Goal: Task Accomplishment & Management: Manage account settings

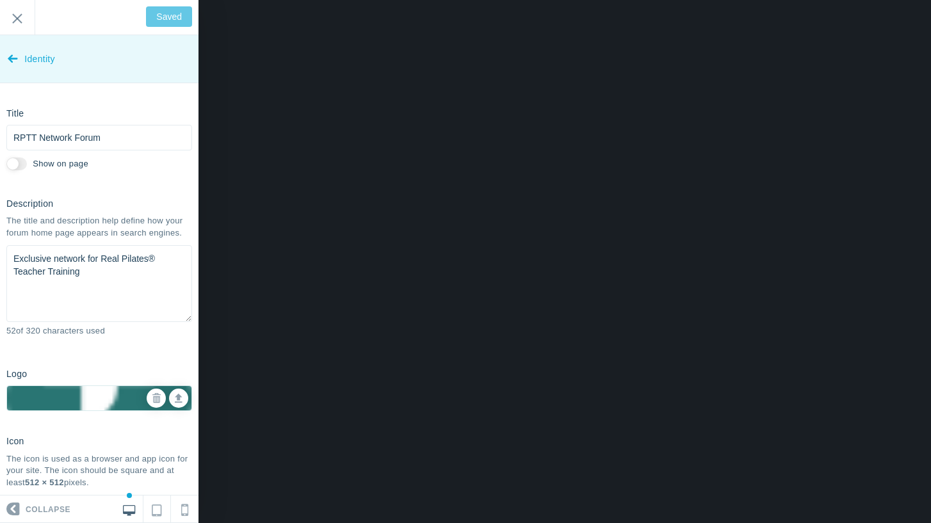
click at [7, 58] on link "Identity" at bounding box center [99, 59] width 199 height 48
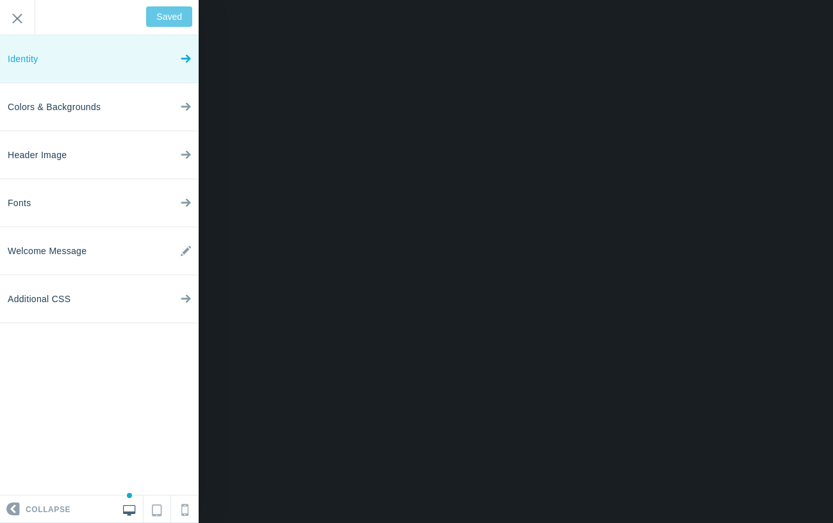
click at [184, 61] on icon at bounding box center [186, 56] width 10 height 48
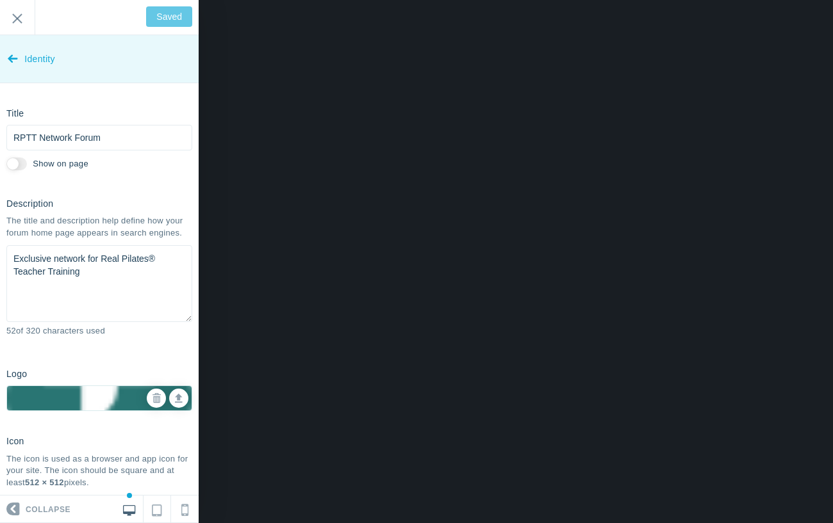
click at [9, 61] on icon at bounding box center [13, 56] width 10 height 48
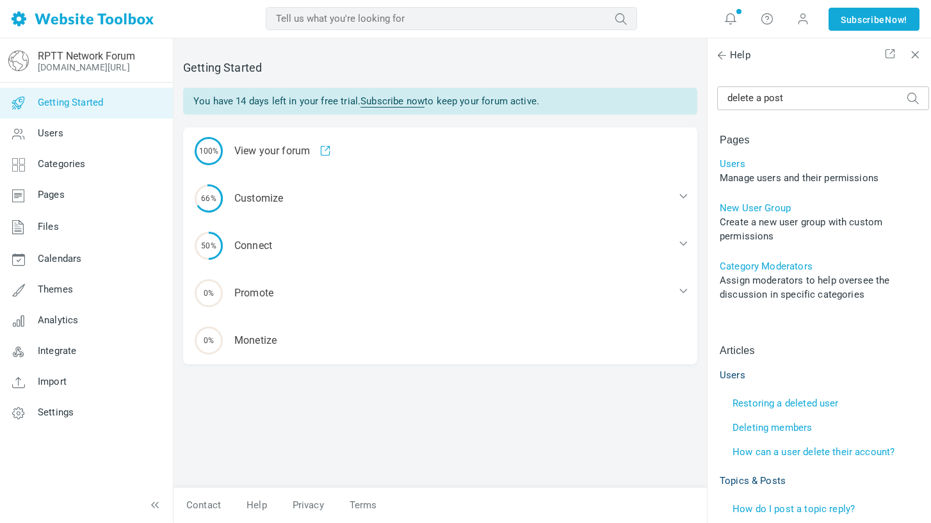
scroll to position [33, 0]
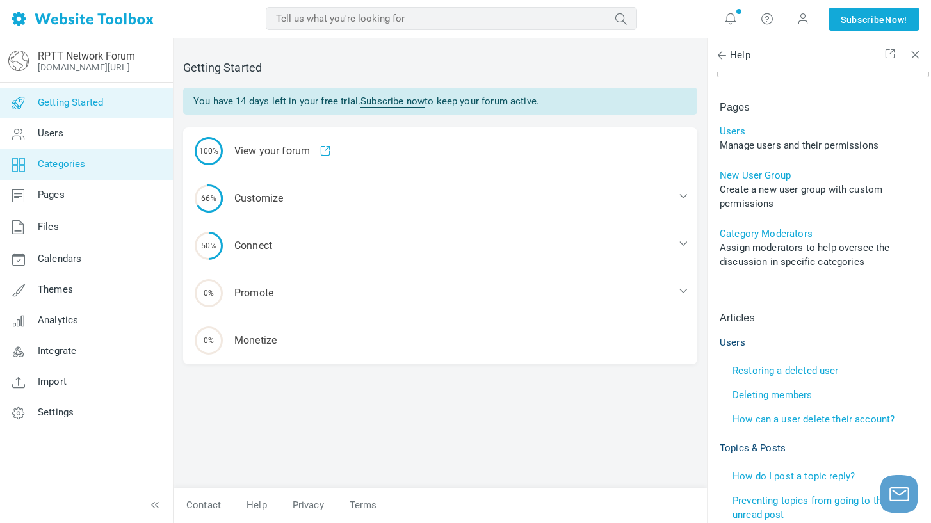
click at [98, 159] on link "Categories" at bounding box center [86, 164] width 174 height 31
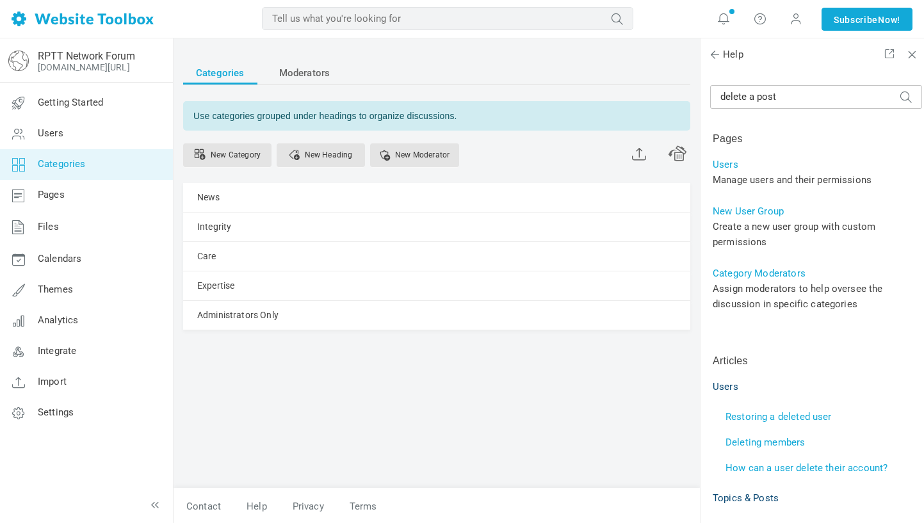
scroll to position [33, 0]
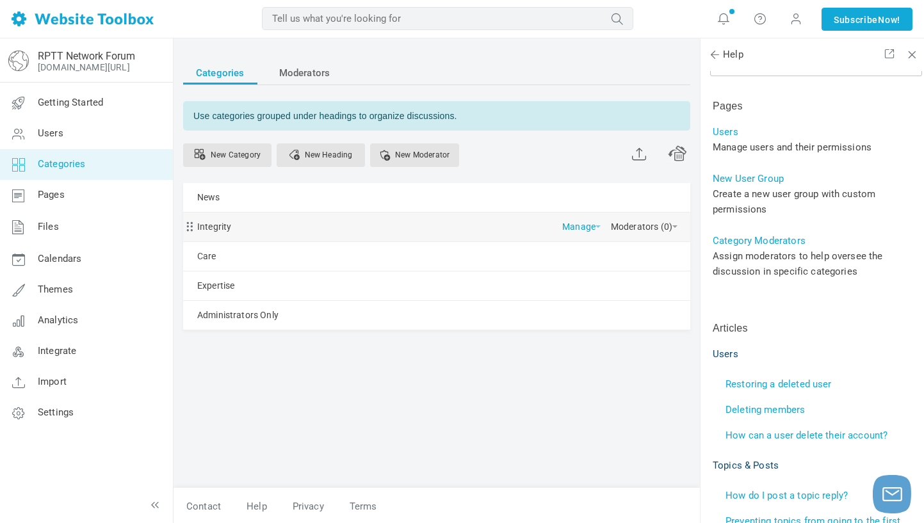
click at [596, 226] on span at bounding box center [598, 226] width 5 height 3
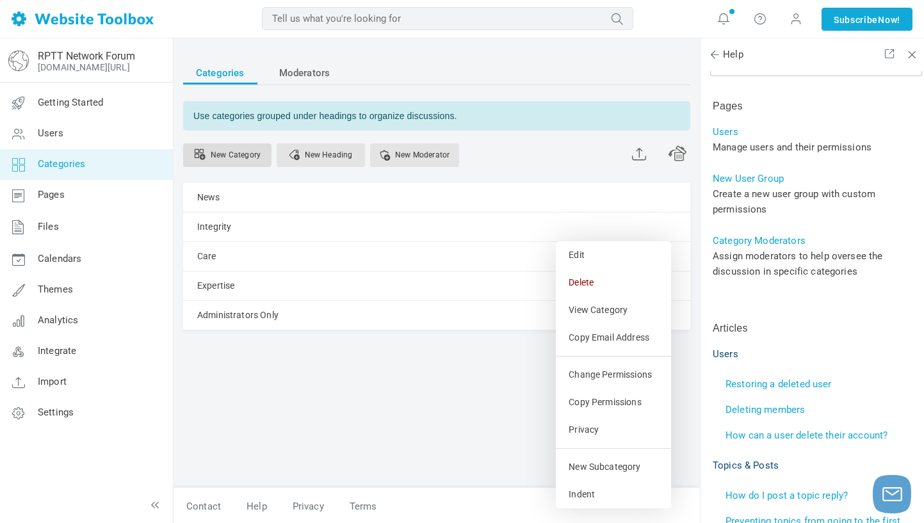
click at [234, 154] on link "New Category" at bounding box center [227, 155] width 88 height 24
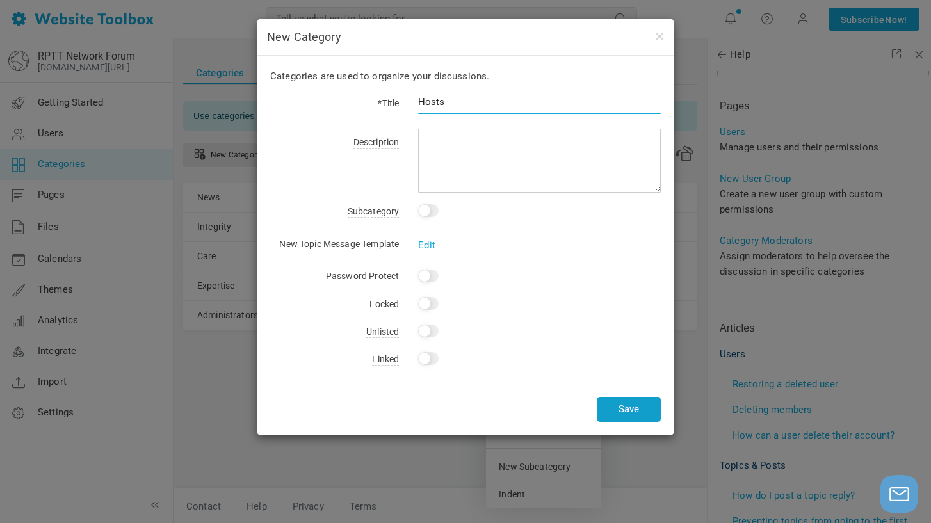
type input "Hosts"
click at [630, 403] on button "Save" at bounding box center [629, 409] width 64 height 25
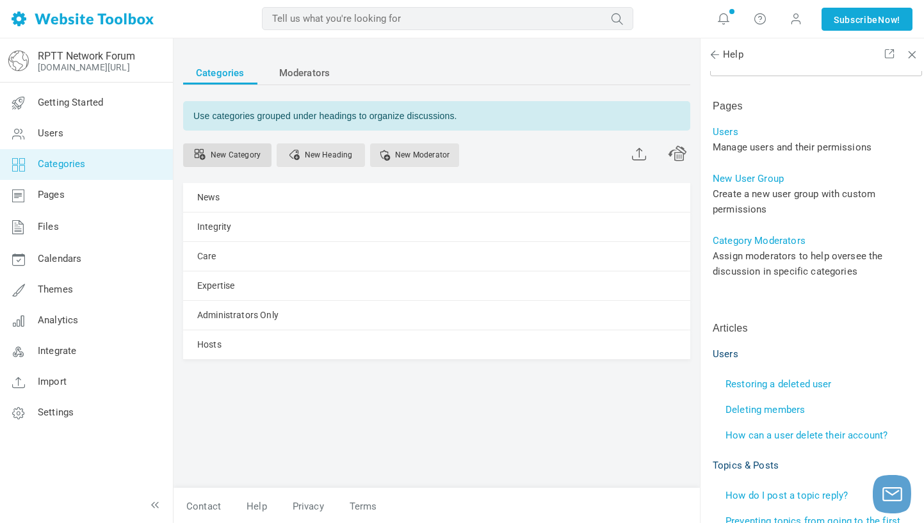
click at [246, 154] on link "New Category" at bounding box center [227, 155] width 88 height 24
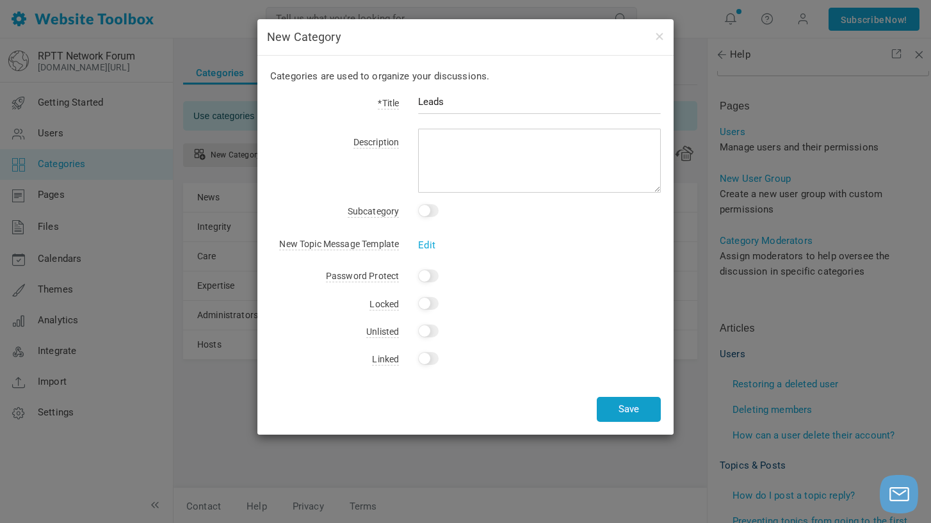
type input "Leads"
click at [614, 413] on button "Save" at bounding box center [629, 409] width 64 height 25
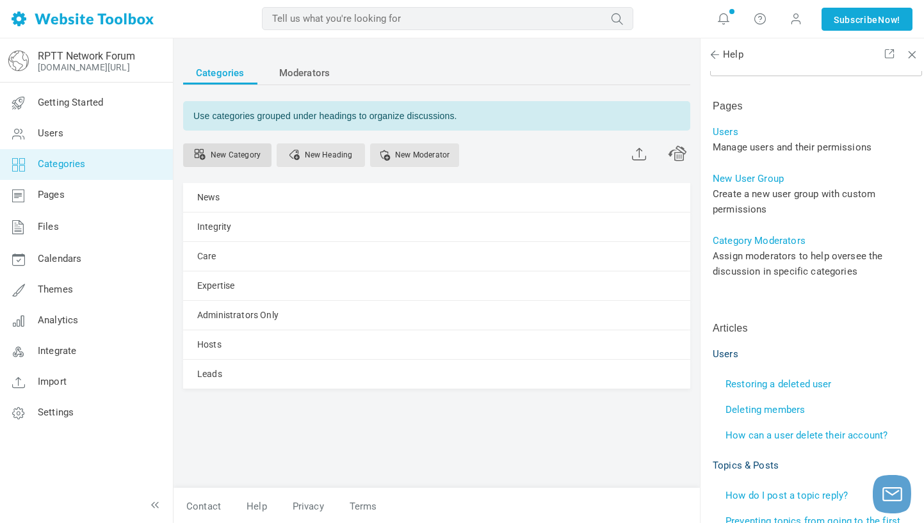
click at [231, 151] on link "New Category" at bounding box center [227, 155] width 88 height 24
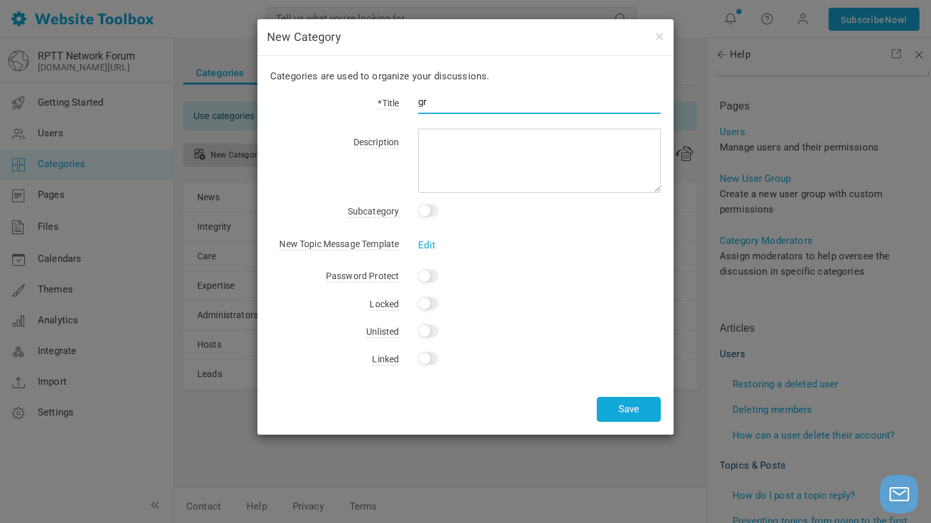
type input "g"
click at [419, 102] on input "Graduates" at bounding box center [539, 102] width 243 height 24
type input "Trainees and Graduates"
click at [617, 404] on button "Save" at bounding box center [629, 409] width 64 height 25
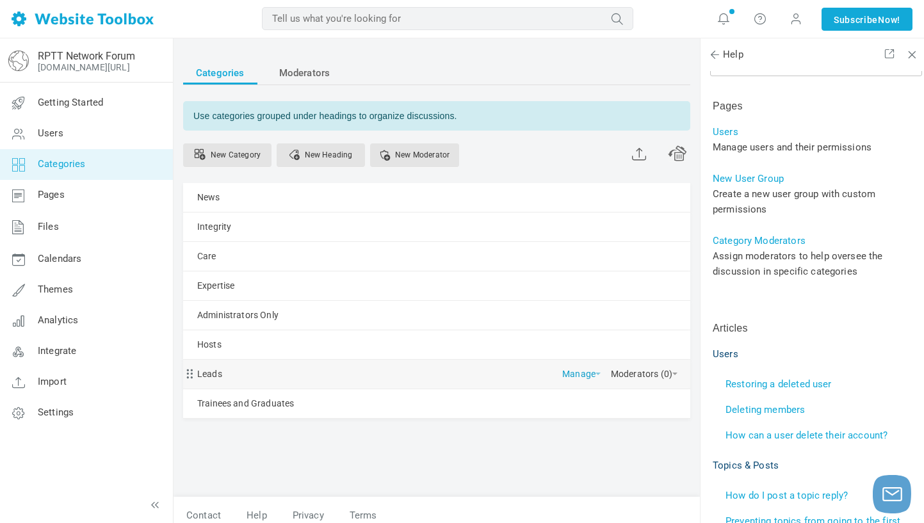
click at [562, 374] on link "Manage" at bounding box center [581, 371] width 38 height 22
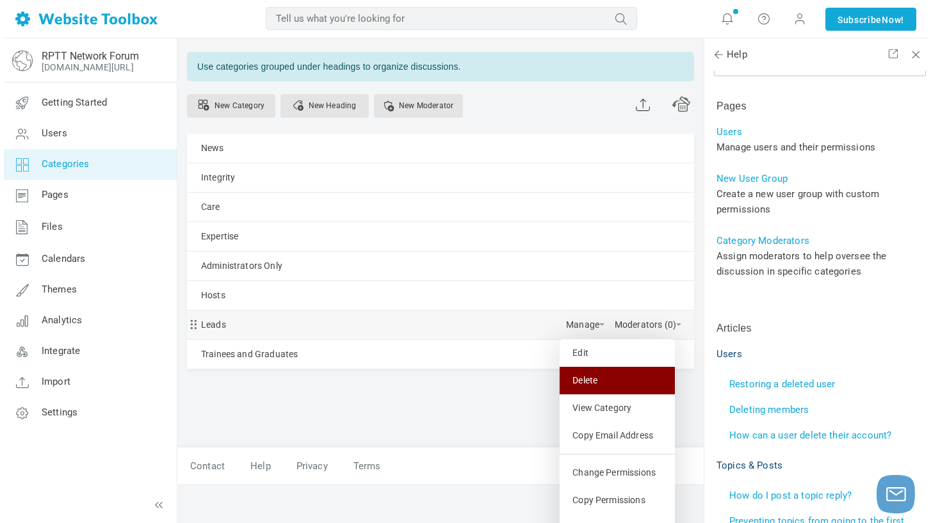
scroll to position [51, 0]
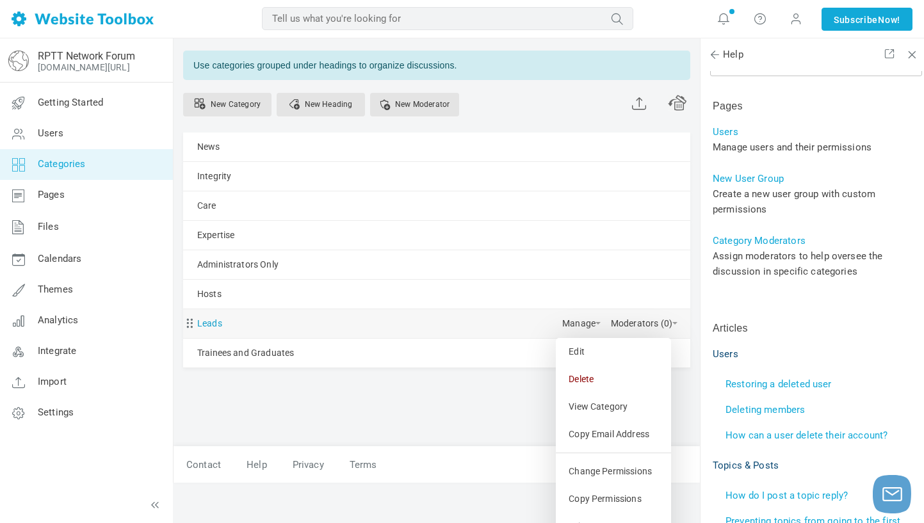
click at [208, 325] on link "Leads" at bounding box center [209, 324] width 25 height 16
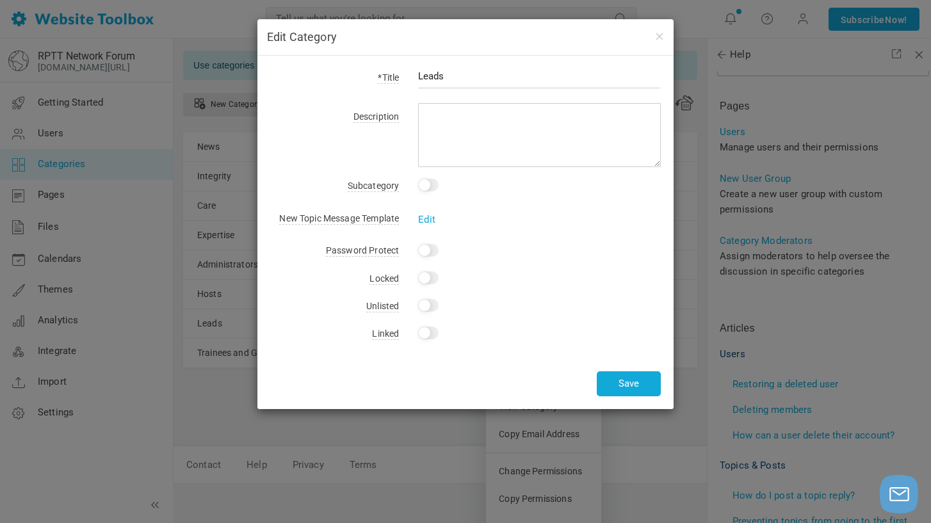
click at [430, 184] on input "checkbox" at bounding box center [428, 185] width 20 height 13
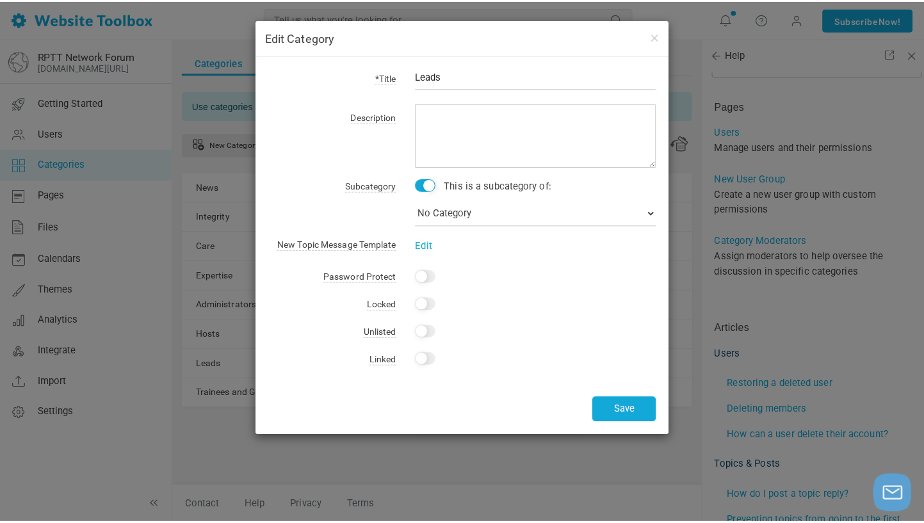
scroll to position [10, 0]
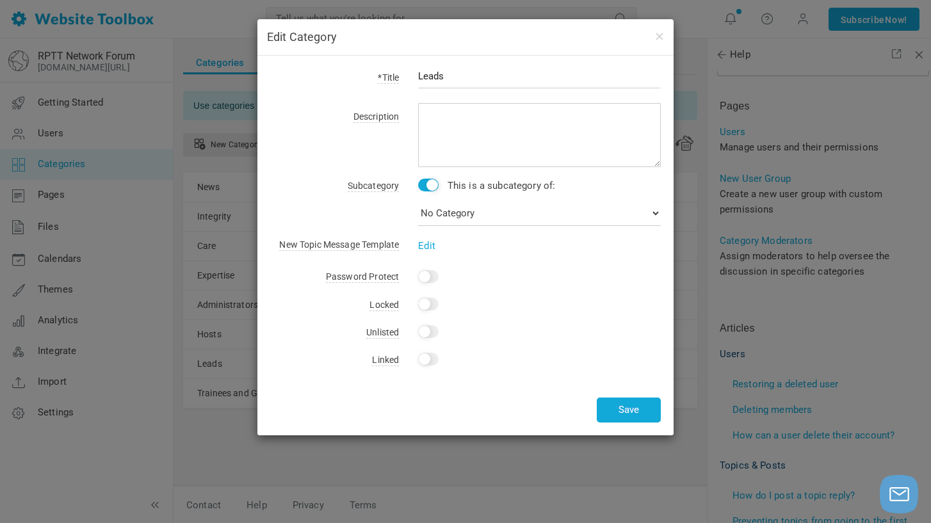
click at [424, 185] on input "checkbox" at bounding box center [428, 185] width 20 height 13
checkbox input "false"
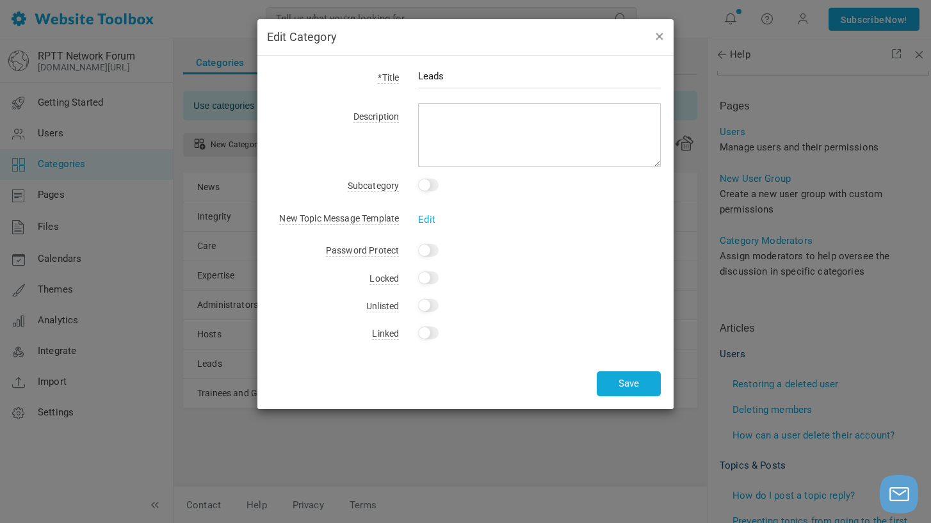
click at [659, 40] on button "button" at bounding box center [659, 36] width 10 height 14
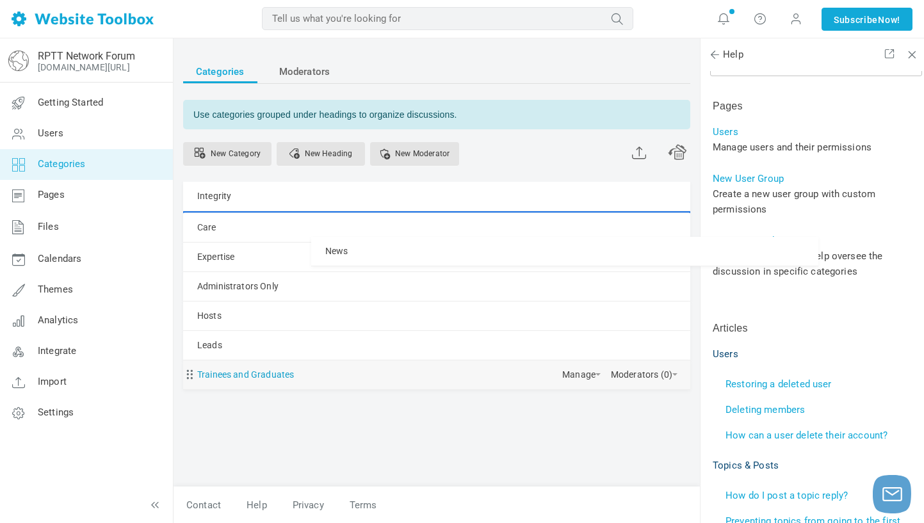
scroll to position [1, 0]
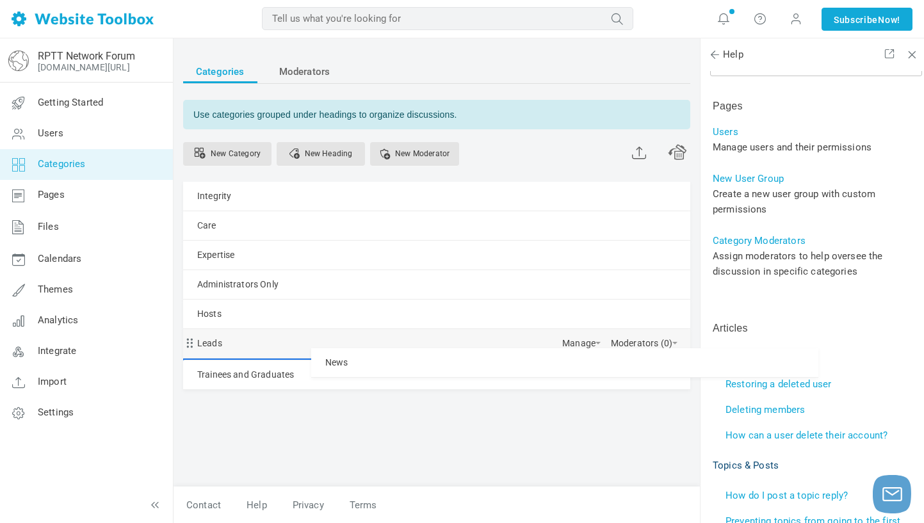
drag, startPoint x: 193, startPoint y: 189, endPoint x: 227, endPoint y: 348, distance: 162.6
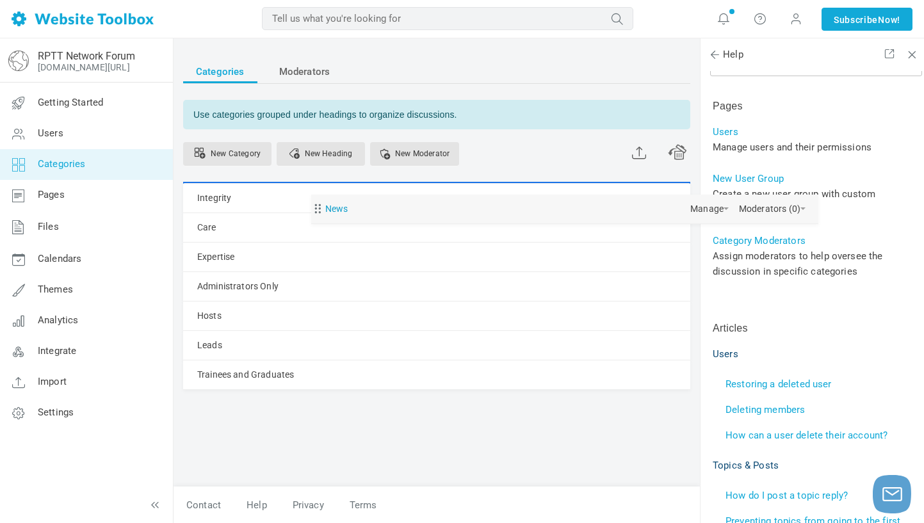
drag, startPoint x: 189, startPoint y: 371, endPoint x: 199, endPoint y: 195, distance: 176.4
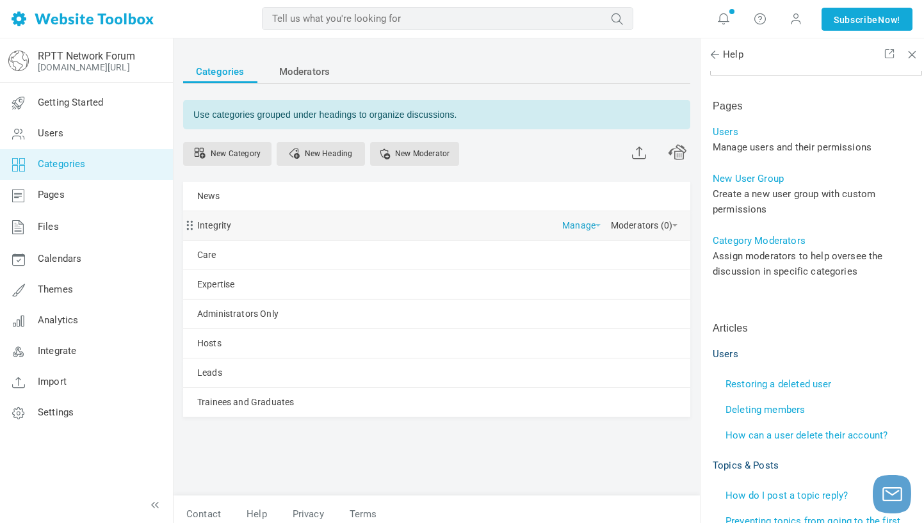
click at [562, 222] on link "Manage" at bounding box center [581, 222] width 38 height 22
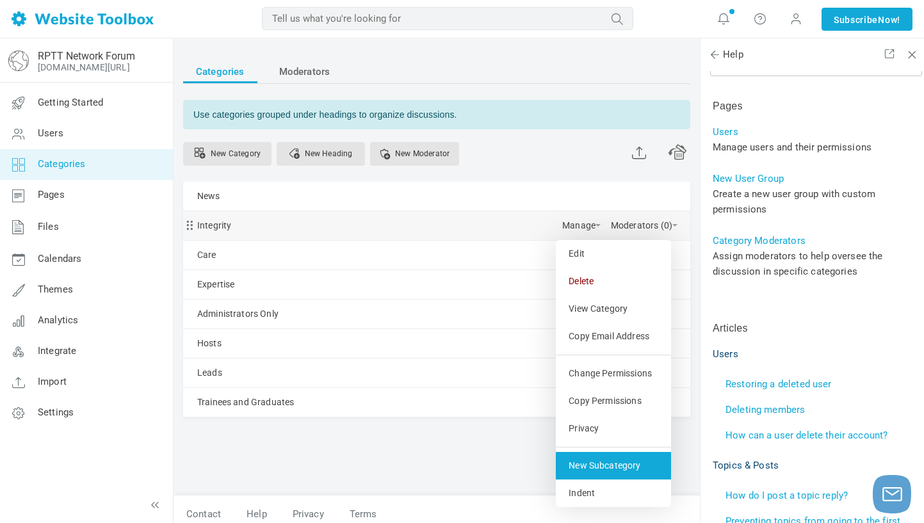
click at [556, 475] on link "New Subcategory" at bounding box center [613, 466] width 115 height 28
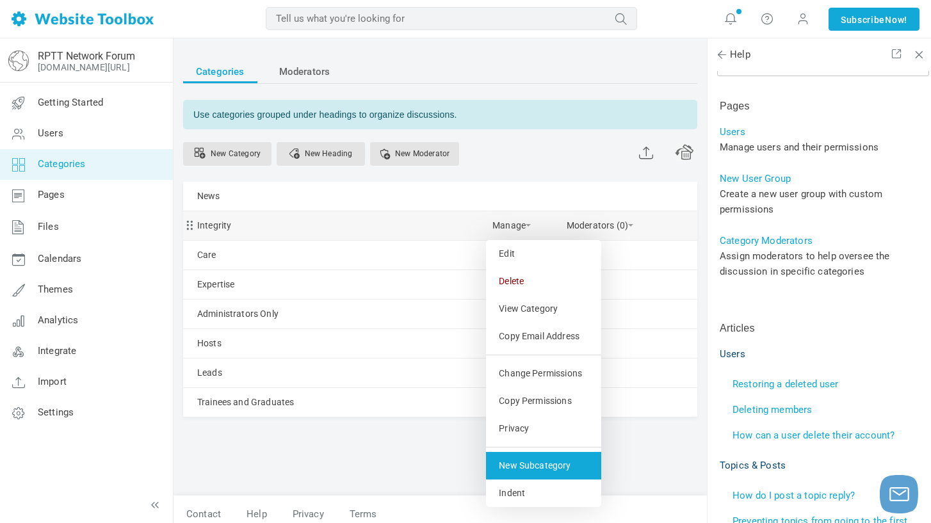
select select "987875"
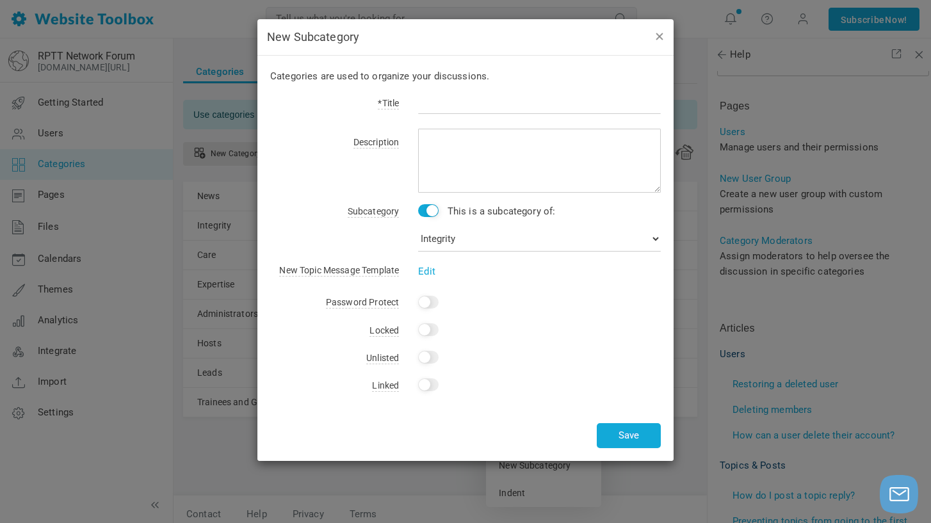
click at [660, 40] on button "button" at bounding box center [659, 36] width 10 height 14
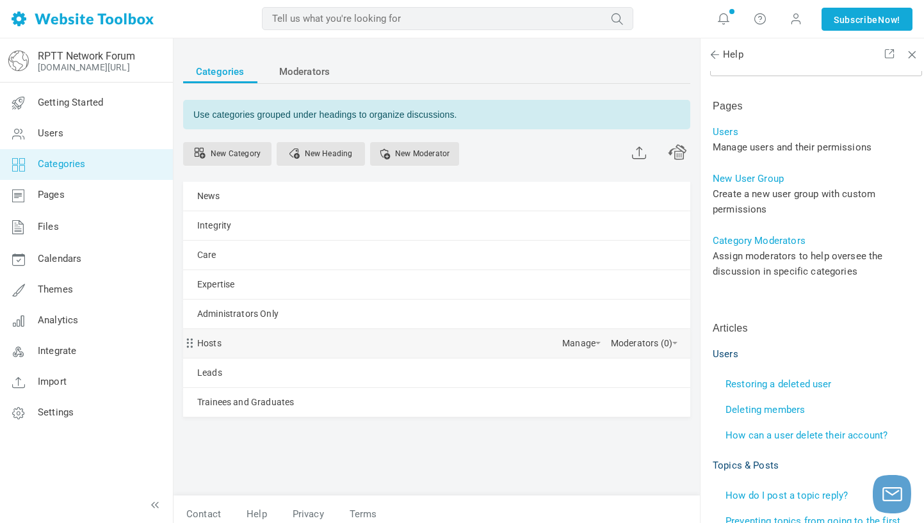
click at [240, 342] on div "Hosts Manage Edit Delete View Category Copy Email Address Change Permissions Co…" at bounding box center [436, 343] width 507 height 29
click at [562, 339] on link "Manage" at bounding box center [581, 340] width 38 height 22
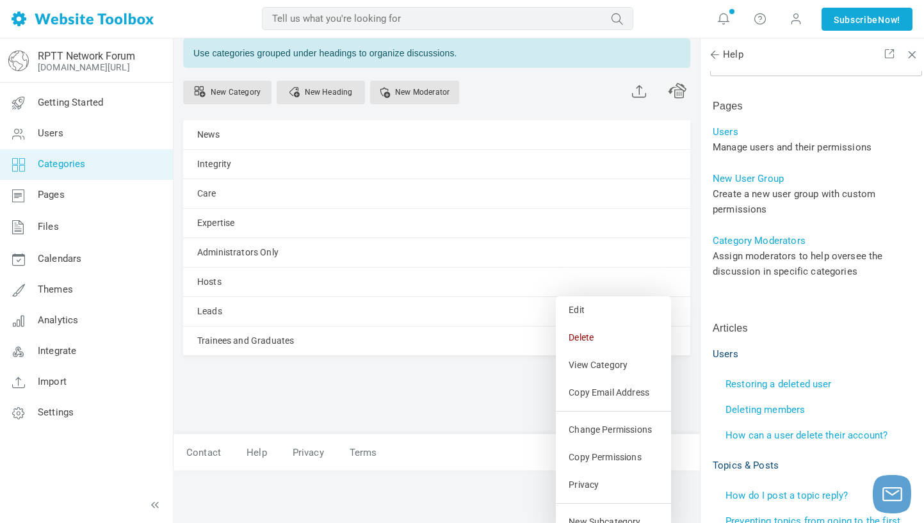
scroll to position [76, 0]
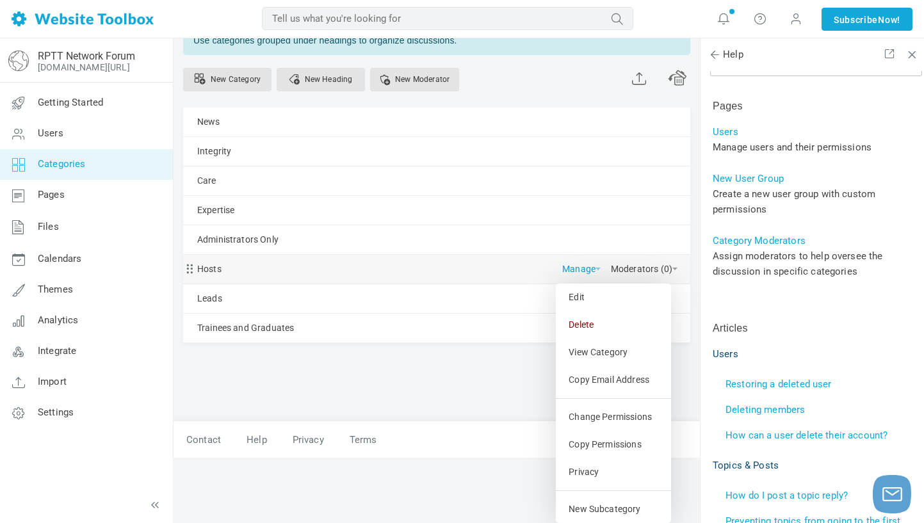
click at [562, 266] on link "Manage" at bounding box center [581, 266] width 38 height 22
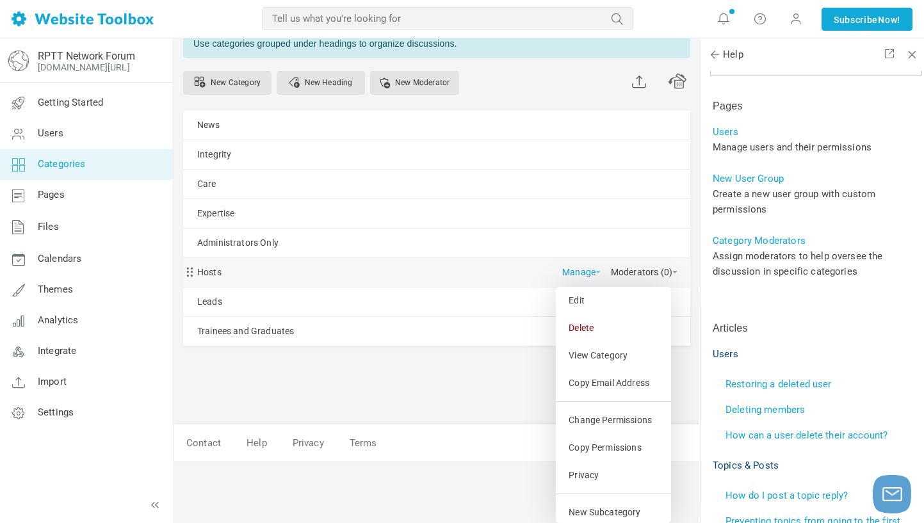
scroll to position [10, 0]
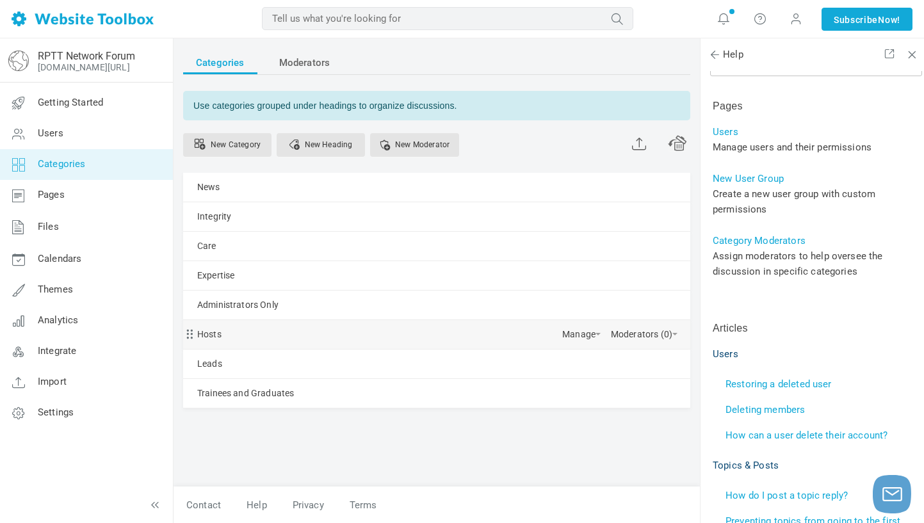
click at [524, 334] on div "Hosts Manage Edit Delete View Category Copy Email Address Change Permissions Co…" at bounding box center [436, 334] width 507 height 29
click at [596, 334] on span at bounding box center [598, 334] width 5 height 3
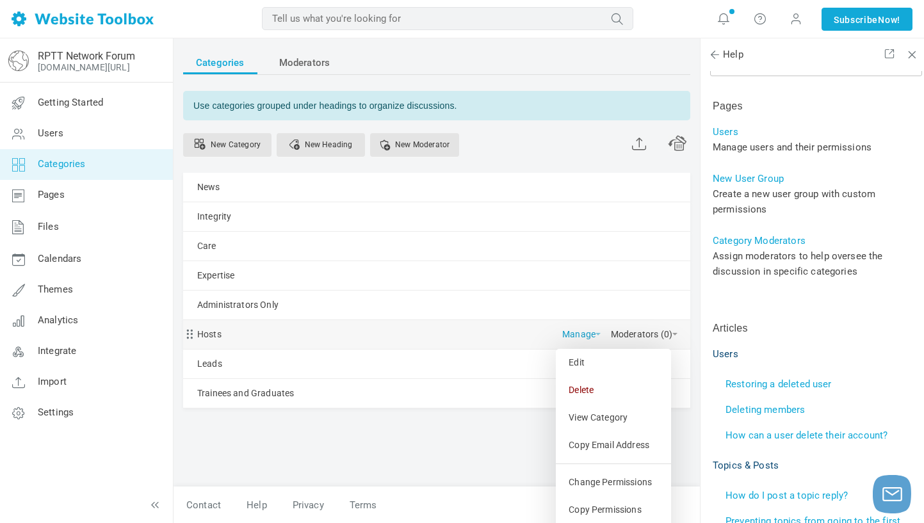
scroll to position [76, 0]
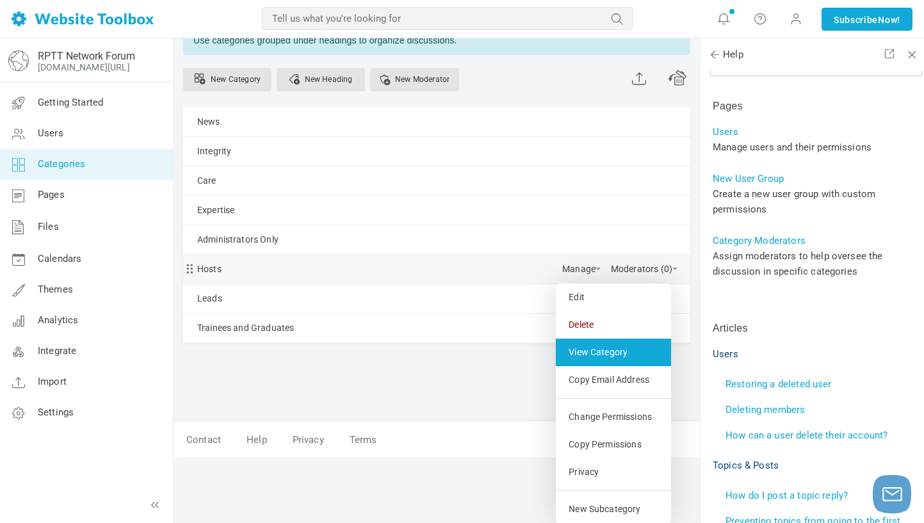
click at [556, 354] on link "View Category" at bounding box center [613, 353] width 115 height 28
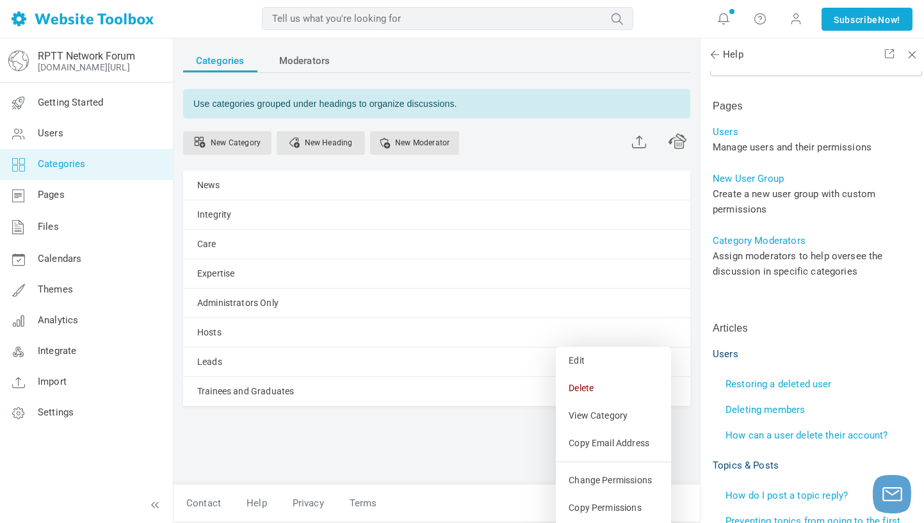
click at [678, 429] on div "Categories Moderators Use categories grouped under headings to organize discuss…" at bounding box center [436, 251] width 507 height 404
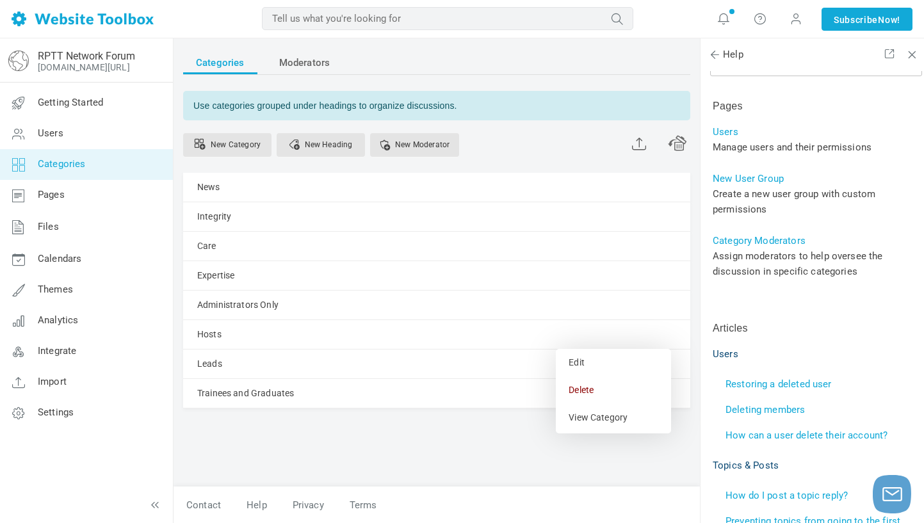
scroll to position [10, 0]
click at [180, 38] on div "MOST RELEVANT MOST RELEVANT Notifications Your custom AI-generated header image…" at bounding box center [462, 19] width 924 height 38
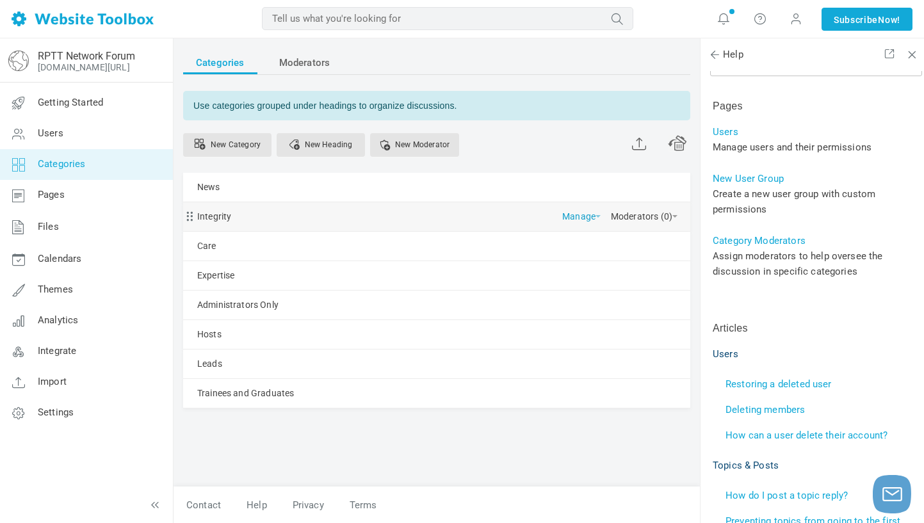
click at [596, 216] on span at bounding box center [598, 216] width 5 height 3
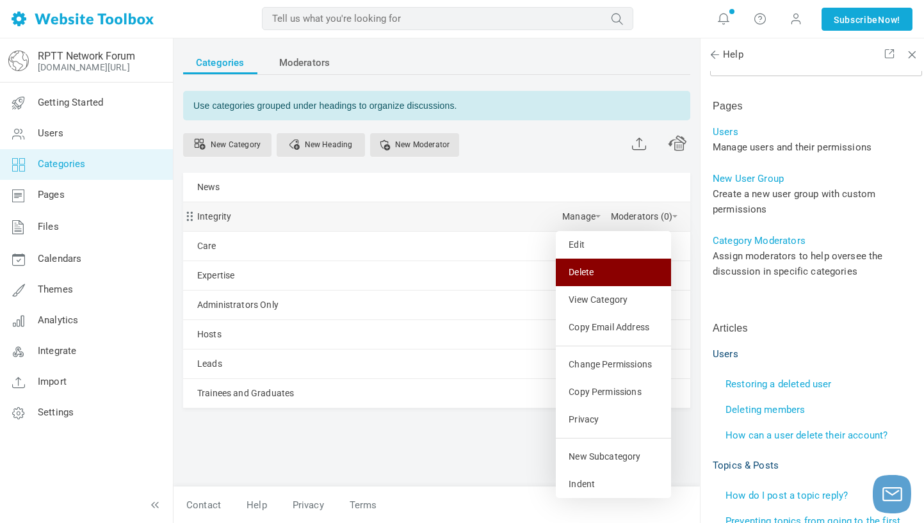
click at [556, 272] on link "Delete" at bounding box center [613, 273] width 115 height 28
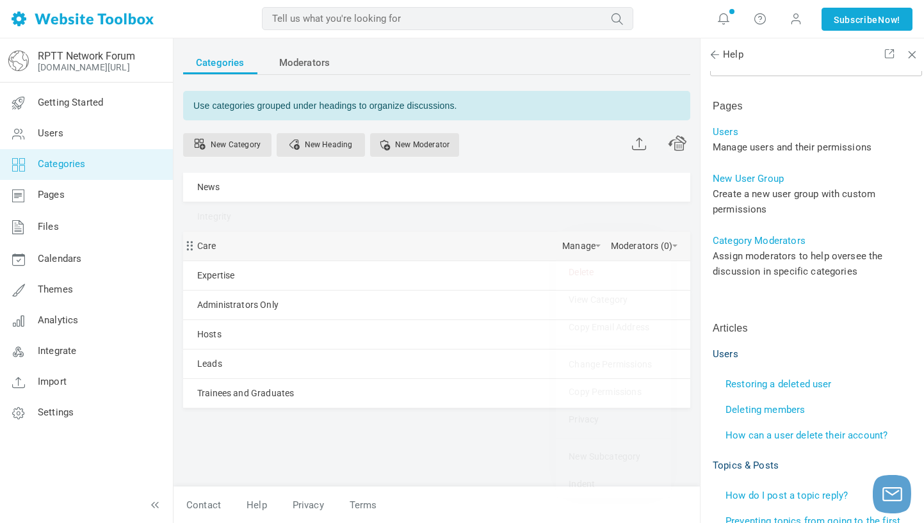
scroll to position [1, 0]
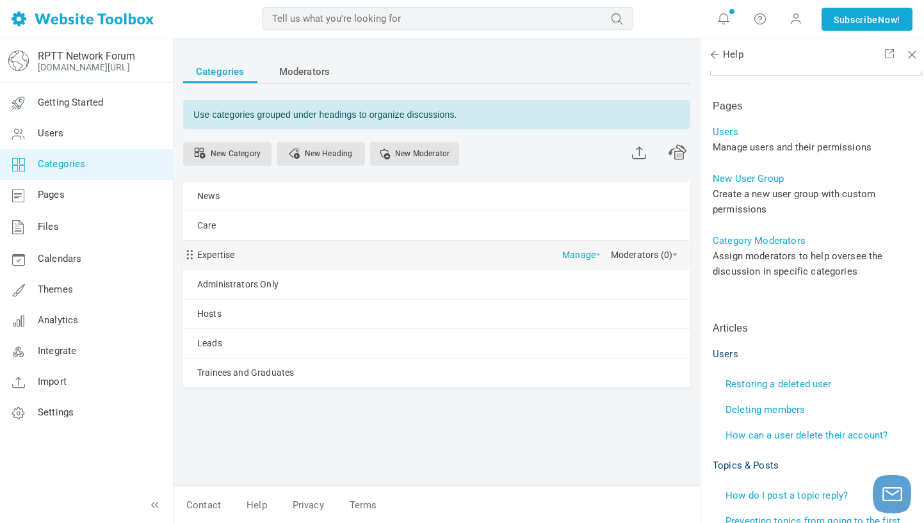
click at [596, 255] on span at bounding box center [598, 255] width 5 height 3
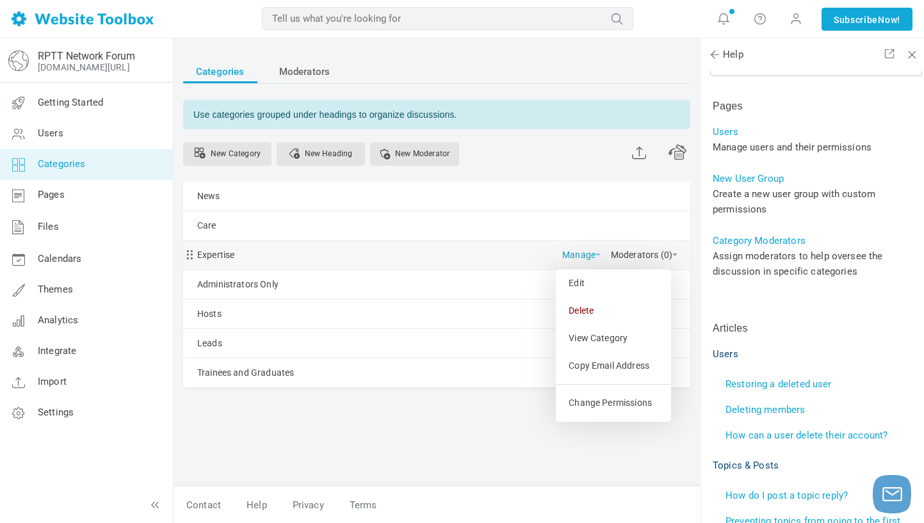
scroll to position [10, 0]
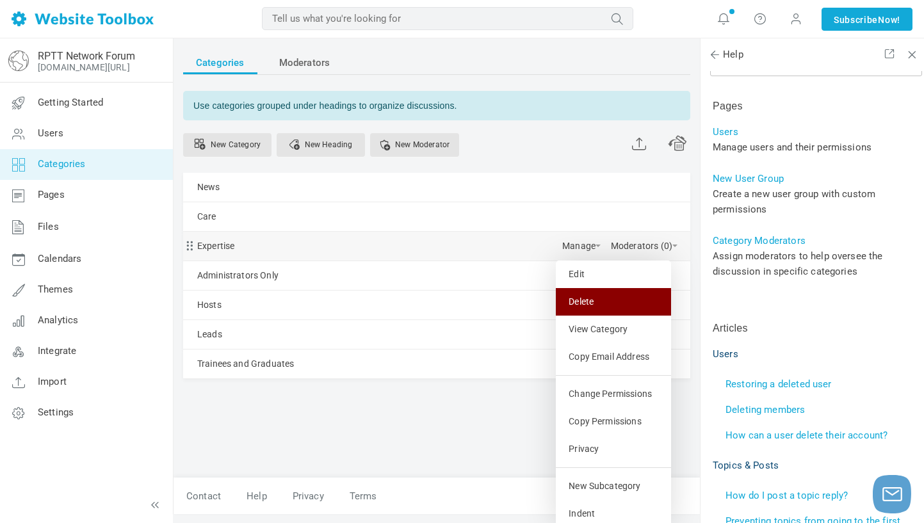
click at [556, 300] on link "Delete" at bounding box center [613, 302] width 115 height 28
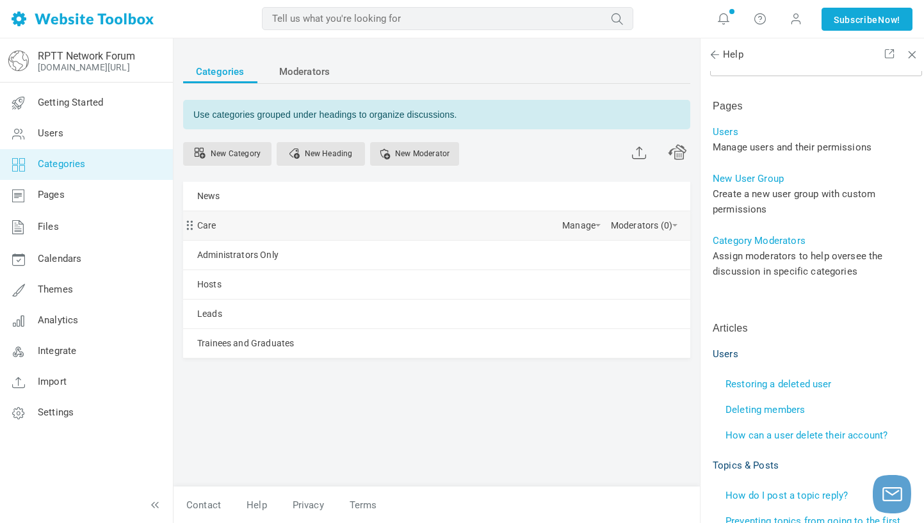
scroll to position [1, 0]
click at [562, 222] on link "Manage" at bounding box center [581, 222] width 38 height 22
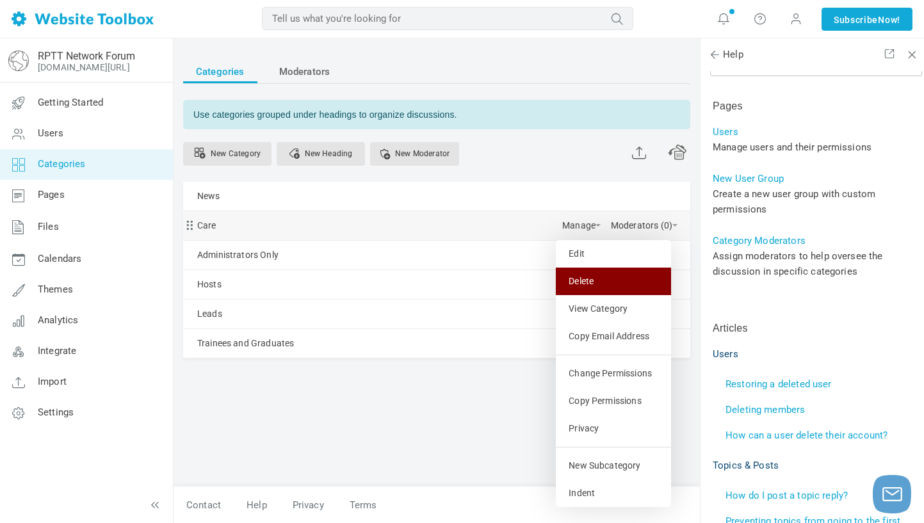
click at [556, 281] on link "Delete" at bounding box center [613, 282] width 115 height 28
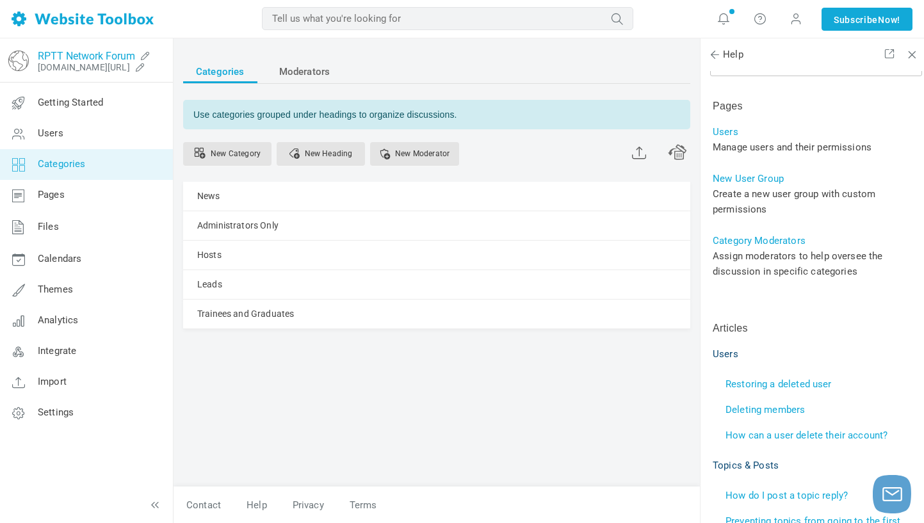
click at [94, 52] on link "RPTT Network Forum" at bounding box center [86, 56] width 97 height 12
click at [800, 17] on span at bounding box center [796, 19] width 20 height 20
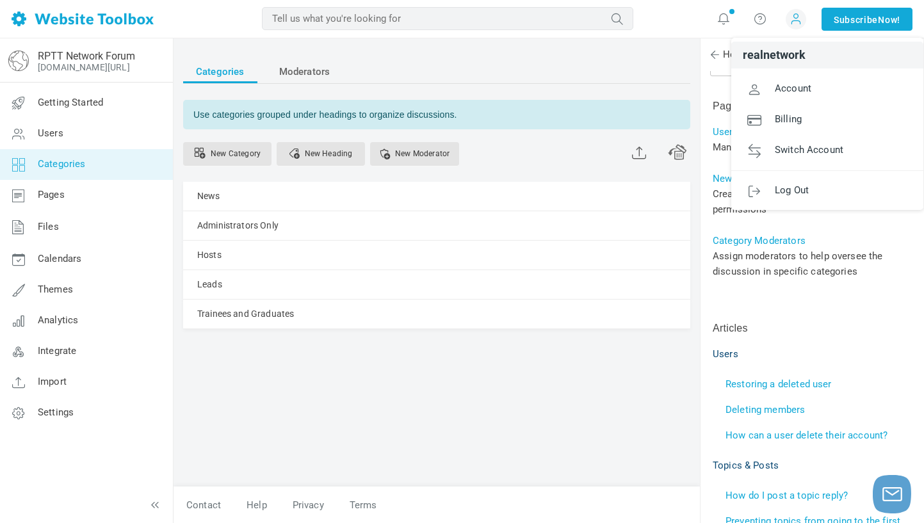
click at [325, 386] on div "Categories Moderators Use categories grouped under headings to organize discuss…" at bounding box center [437, 267] width 526 height 440
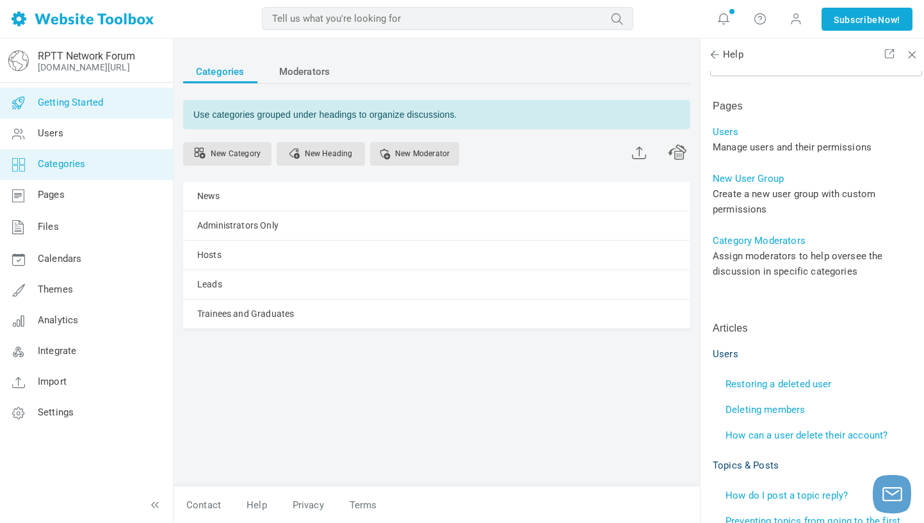
click at [75, 99] on span "Getting Started" at bounding box center [70, 103] width 65 height 12
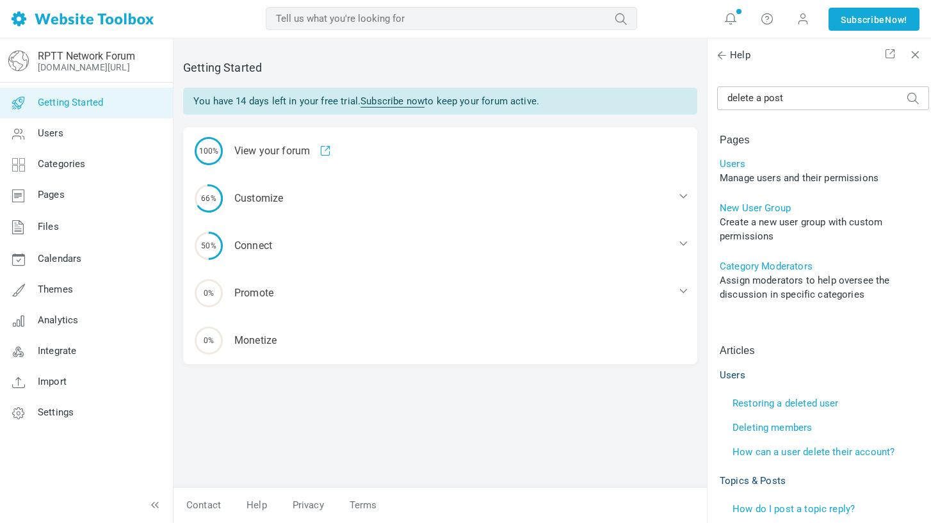
scroll to position [33, 0]
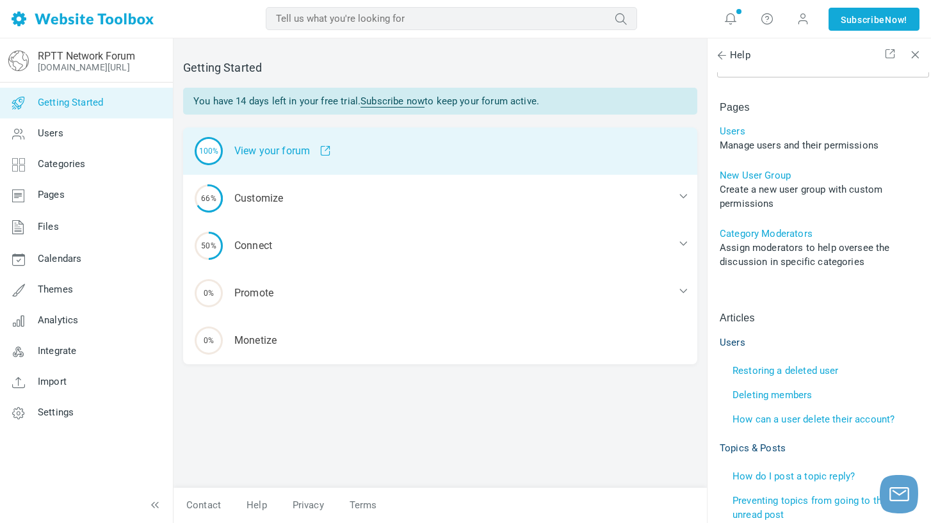
click at [239, 150] on div "100% View your forum" at bounding box center [440, 150] width 514 height 47
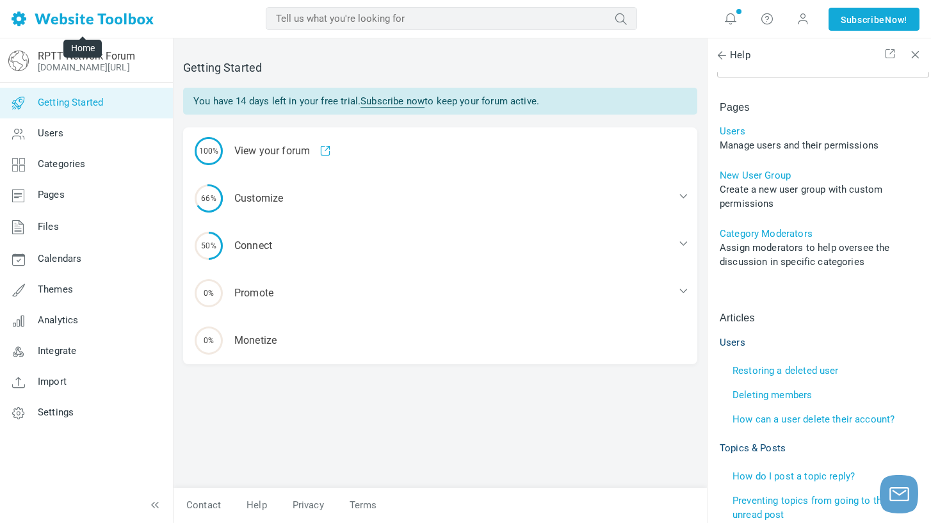
click at [112, 17] on img at bounding box center [83, 19] width 142 height 15
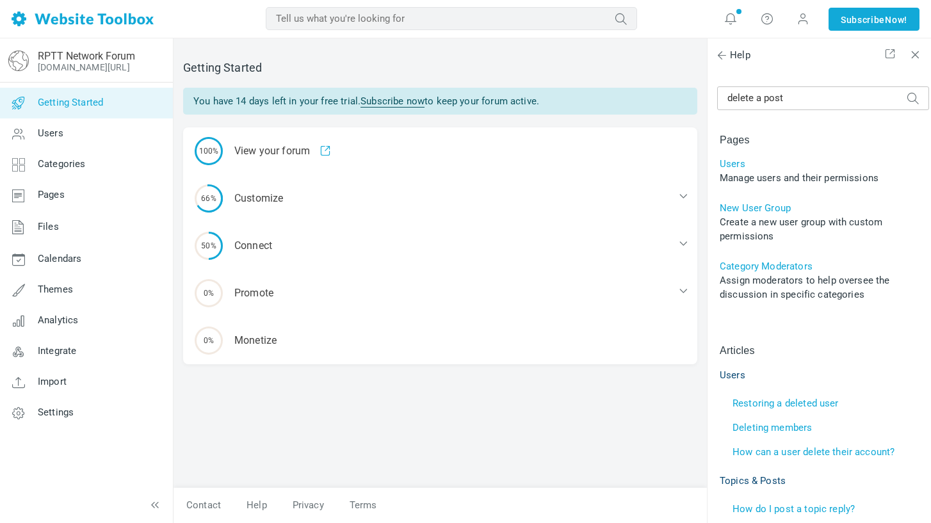
scroll to position [33, 0]
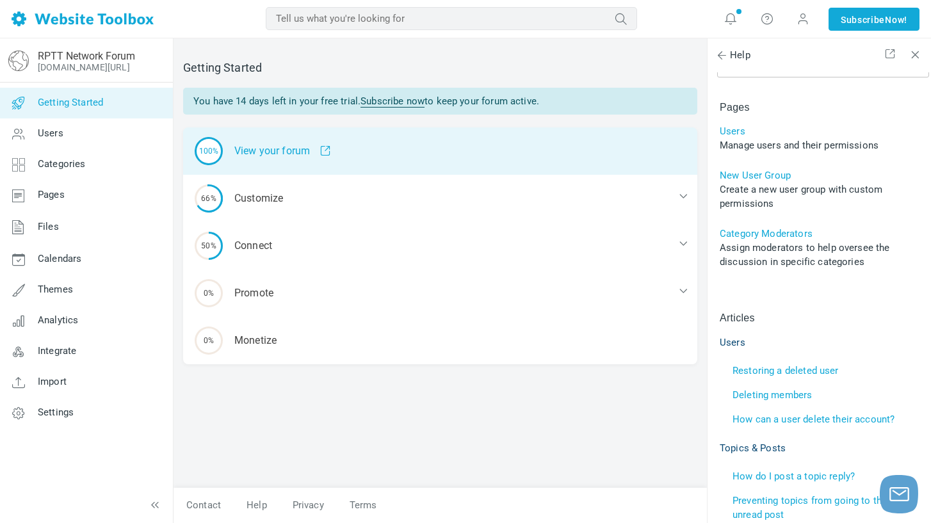
click at [293, 152] on div "100% View your forum" at bounding box center [440, 150] width 514 height 47
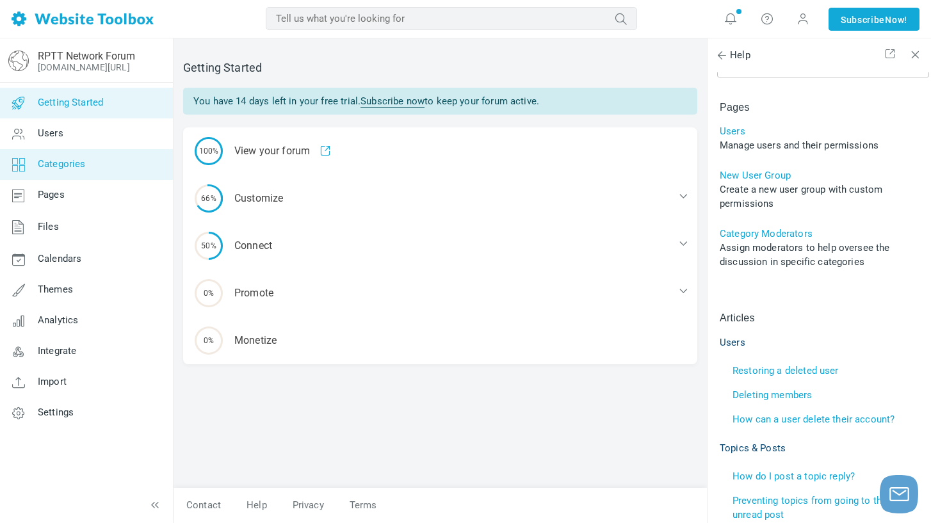
click at [104, 151] on link "Categories" at bounding box center [86, 164] width 174 height 31
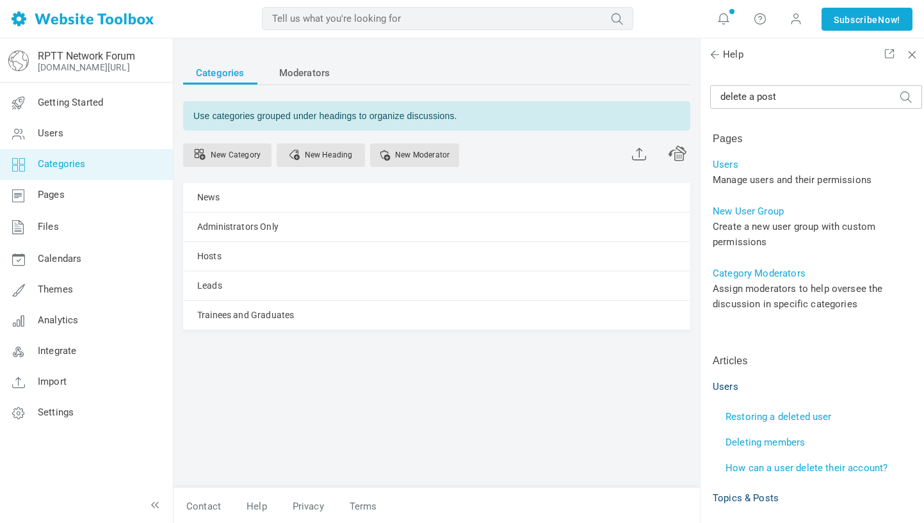
scroll to position [33, 0]
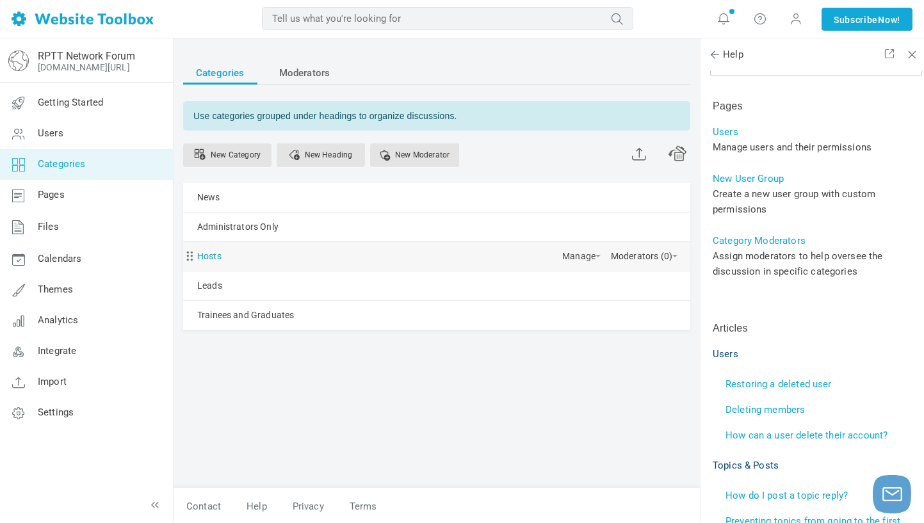
click at [214, 257] on link "Hosts" at bounding box center [209, 257] width 24 height 16
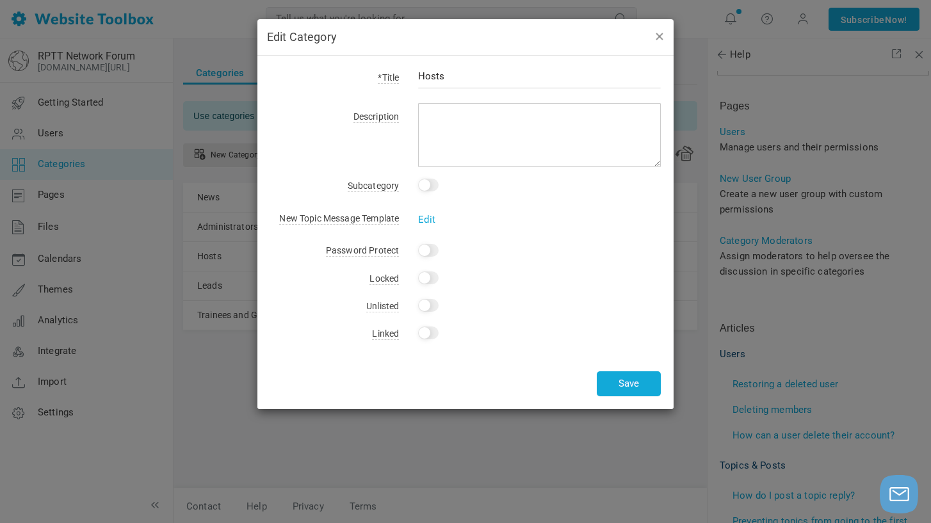
click at [663, 37] on button "button" at bounding box center [659, 36] width 10 height 14
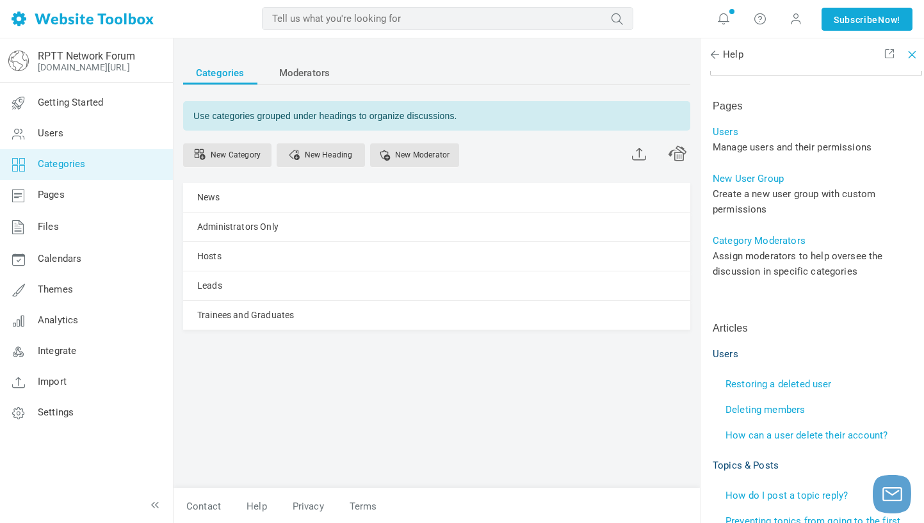
click at [911, 53] on span at bounding box center [910, 52] width 9 height 9
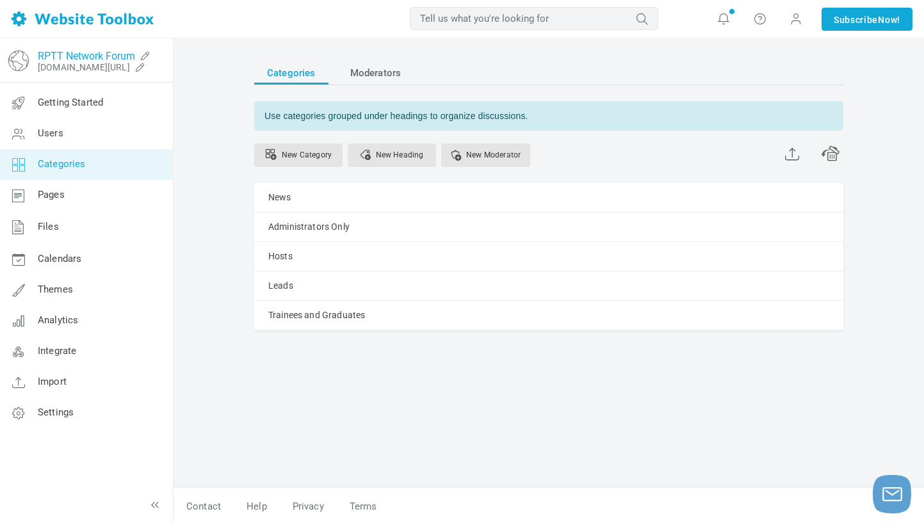
click at [130, 54] on link "RPTT Network Forum" at bounding box center [86, 56] width 97 height 12
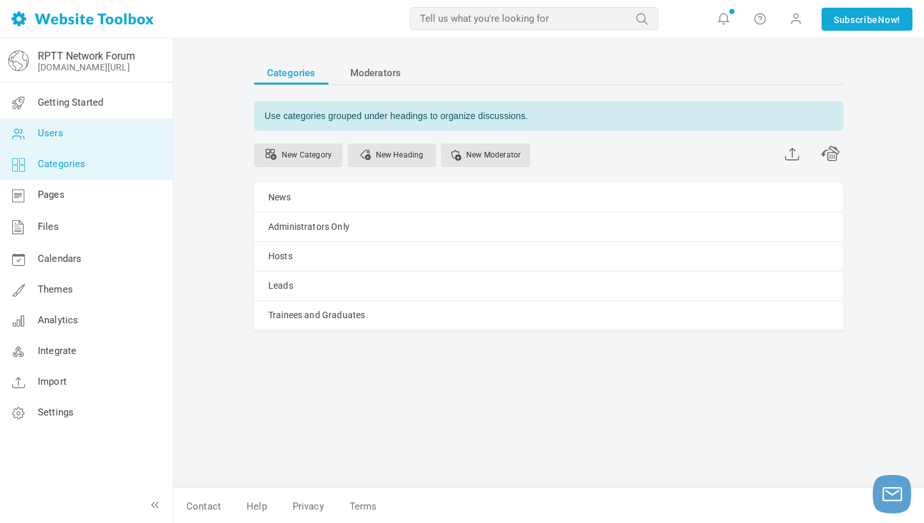
click at [63, 129] on link "Users" at bounding box center [86, 133] width 174 height 31
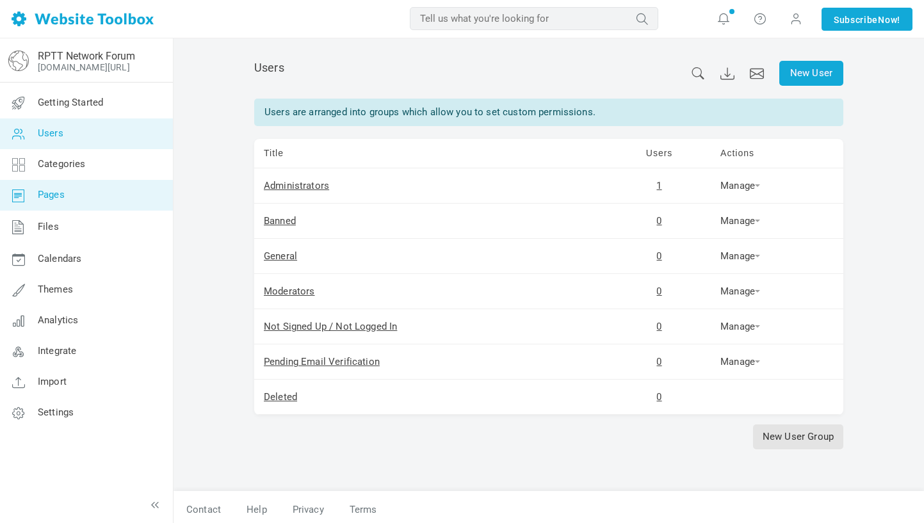
click at [80, 190] on link "Pages" at bounding box center [86, 195] width 174 height 31
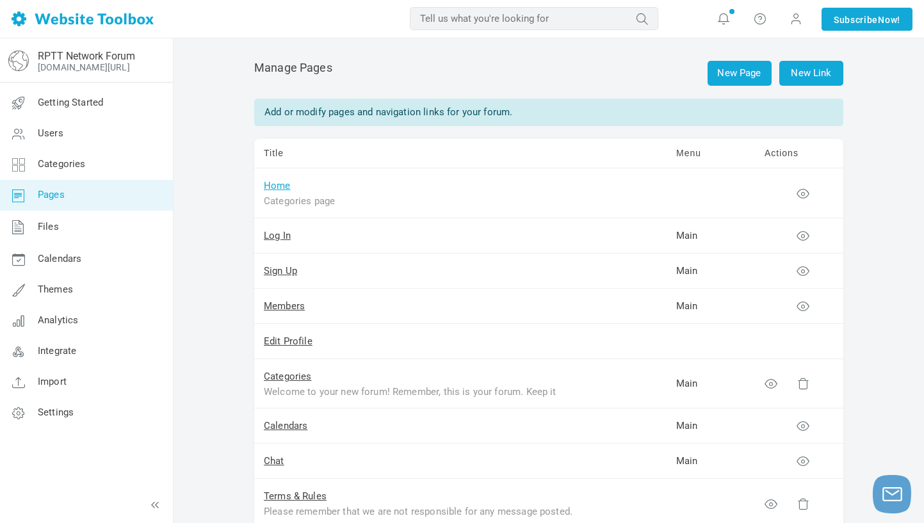
click at [289, 184] on link "Home" at bounding box center [277, 186] width 27 height 12
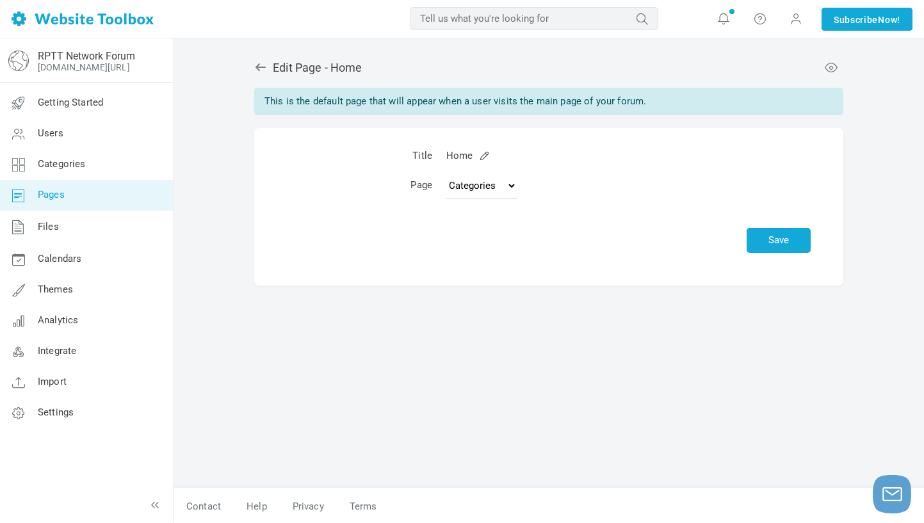
click at [70, 191] on link "Pages" at bounding box center [86, 195] width 174 height 31
